Goal: Task Accomplishment & Management: Manage account settings

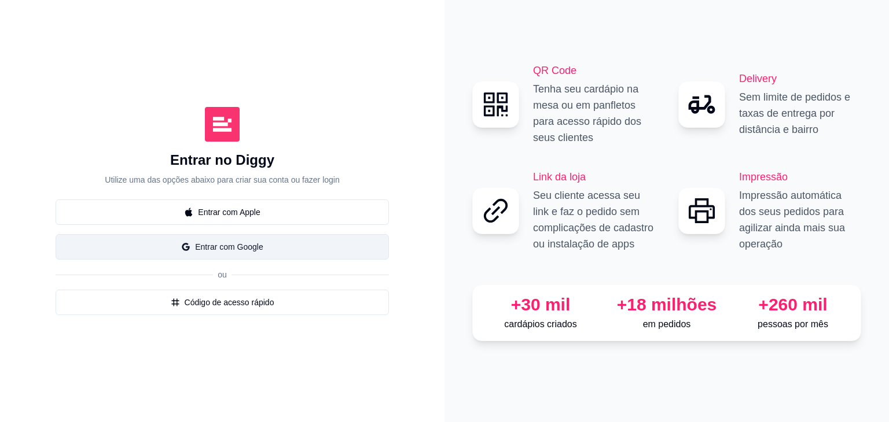
click at [254, 249] on button "Entrar com Google" at bounding box center [222, 246] width 333 height 25
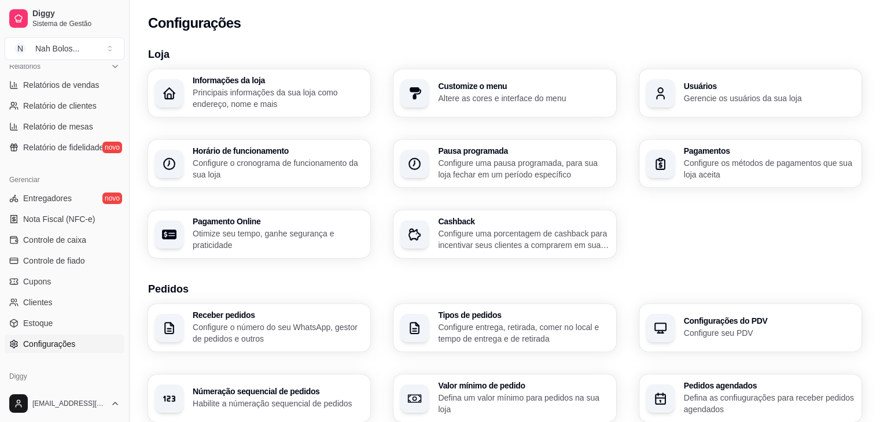
scroll to position [410, 0]
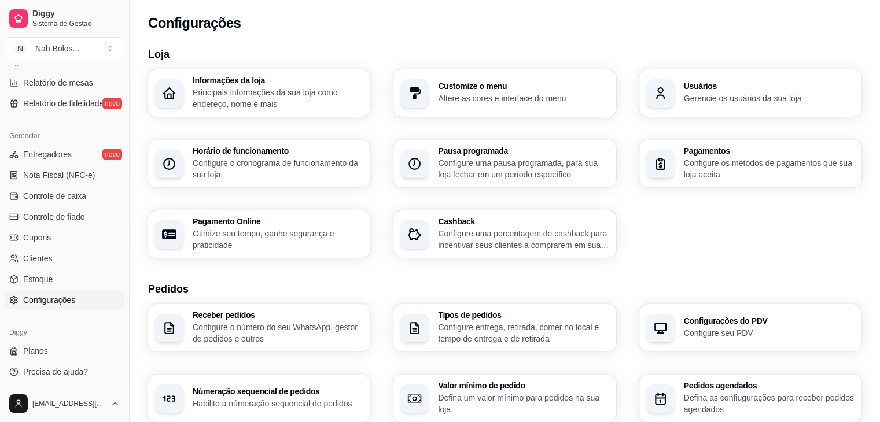
click at [60, 298] on span "Configurações" at bounding box center [49, 300] width 52 height 12
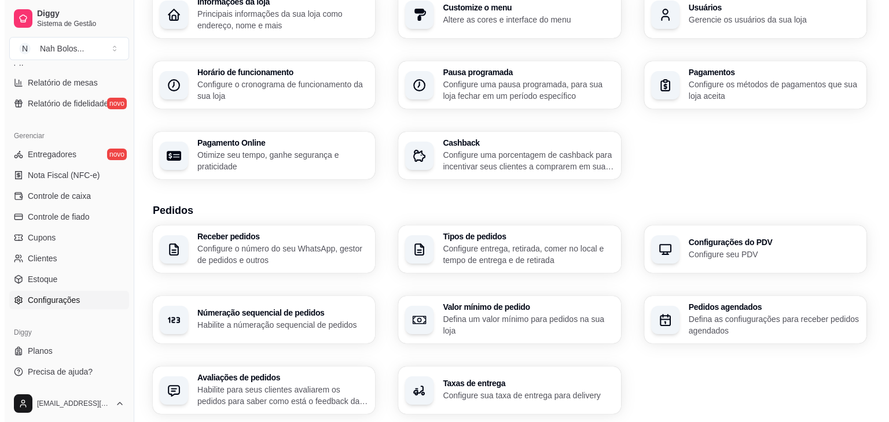
scroll to position [137, 0]
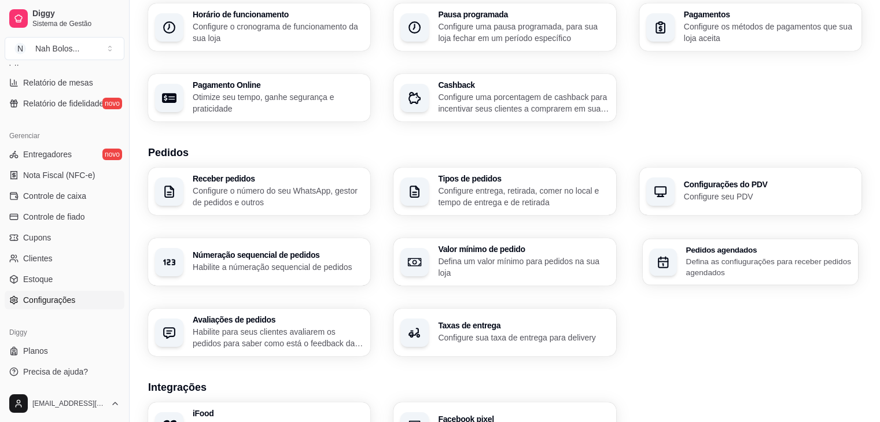
click at [720, 257] on p "Defina as confiugurações para receber pedidos agendados" at bounding box center [768, 267] width 165 height 23
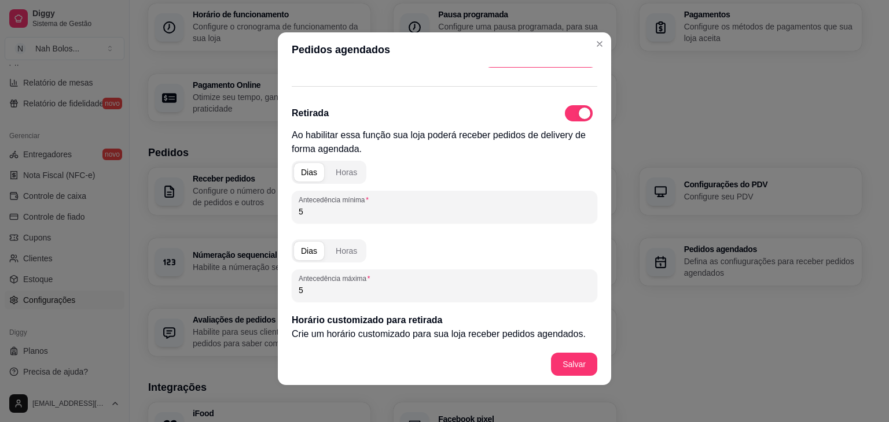
scroll to position [1390, 0]
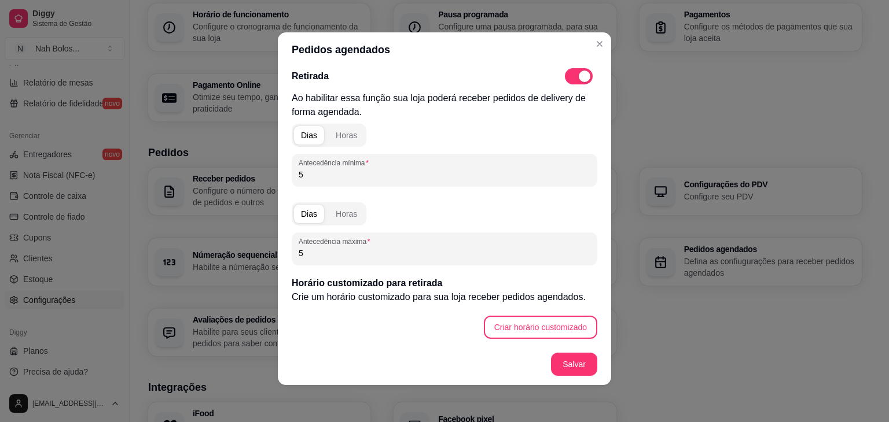
click at [324, 176] on input "5" at bounding box center [444, 175] width 292 height 12
drag, startPoint x: 349, startPoint y: 168, endPoint x: 260, endPoint y: 180, distance: 89.8
click at [260, 180] on div "Pedidos agendados Delivery Ao habilitar essa função sua loja poderá receber ped…" at bounding box center [444, 211] width 889 height 422
type input "5"
click at [341, 135] on div "Horas" at bounding box center [346, 136] width 21 height 12
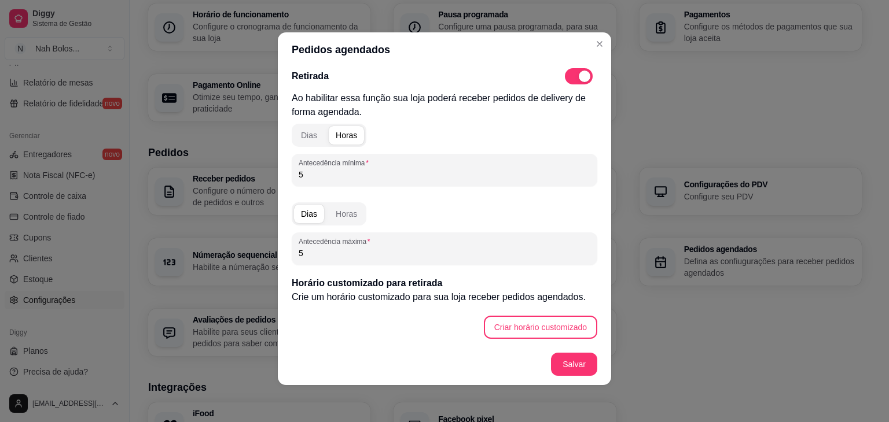
drag, startPoint x: 327, startPoint y: 174, endPoint x: 280, endPoint y: 175, distance: 46.9
click at [280, 175] on div "Delivery Ao habilitar essa função sua loja poderá receber pedidos de delivery d…" at bounding box center [444, 205] width 333 height 277
type input "1"
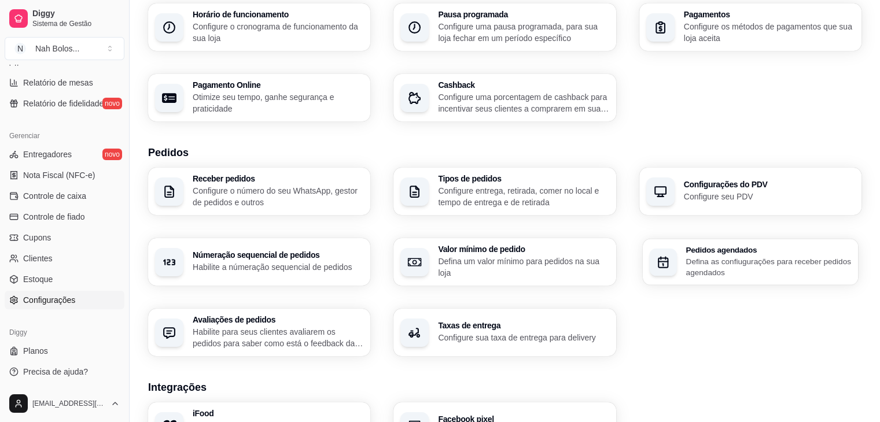
click at [691, 278] on p "Defina as confiugurações para receber pedidos agendados" at bounding box center [768, 267] width 165 height 23
